Goal: Information Seeking & Learning: Understand process/instructions

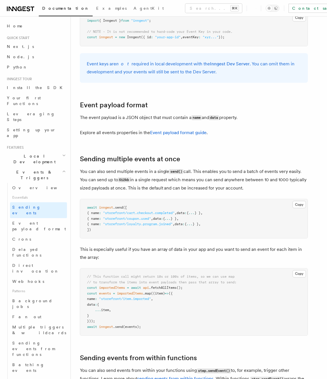
scroll to position [552, 0]
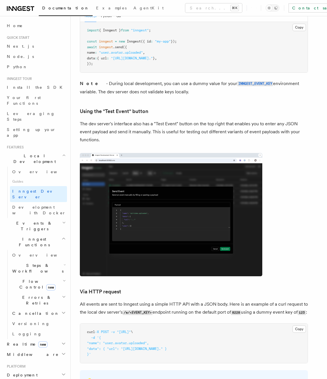
scroll to position [868, 0]
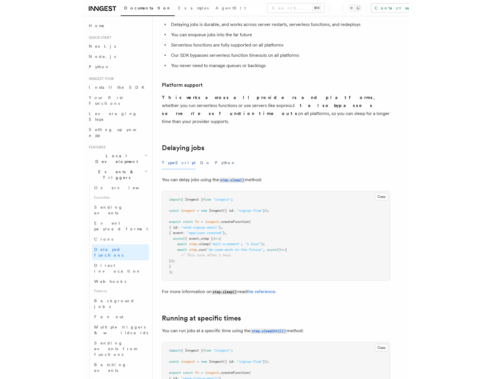
scroll to position [77, 0]
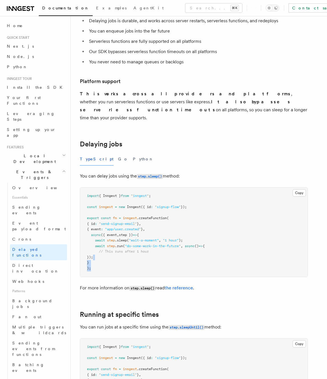
drag, startPoint x: 98, startPoint y: 263, endPoint x: 117, endPoint y: 252, distance: 21.6
click at [117, 252] on pre "import { Inngest } from "inngest" ; const inngest = new Inngest ({ id : "signup…" at bounding box center [194, 232] width 228 height 89
click at [113, 238] on span "step" at bounding box center [111, 240] width 8 height 4
